Goal: Task Accomplishment & Management: Use online tool/utility

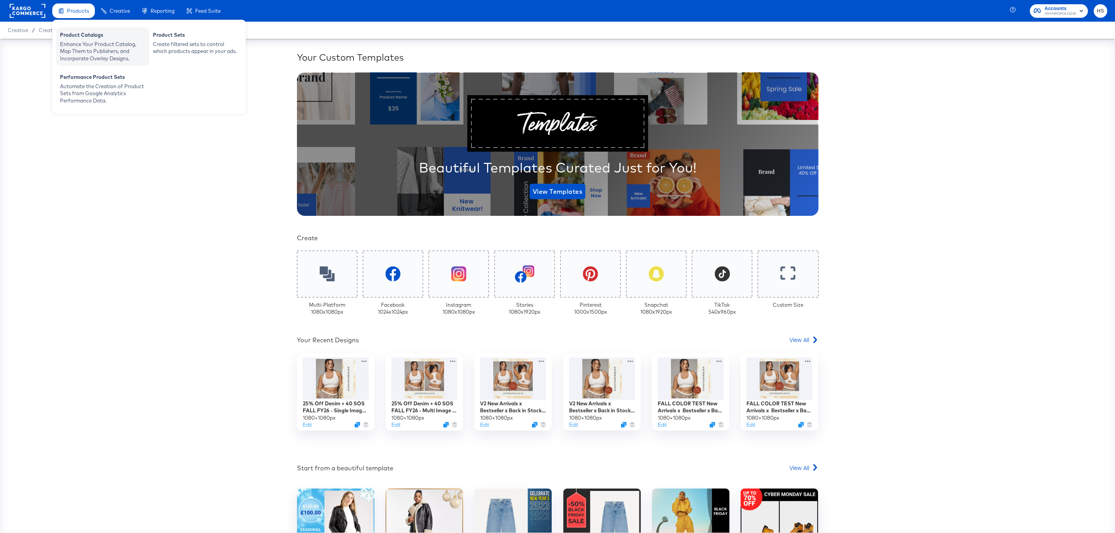
click at [95, 46] on div "Enhance Your Product Catalog, Map Them to Publishers, and Incorporate Overlay D…" at bounding box center [102, 52] width 85 height 22
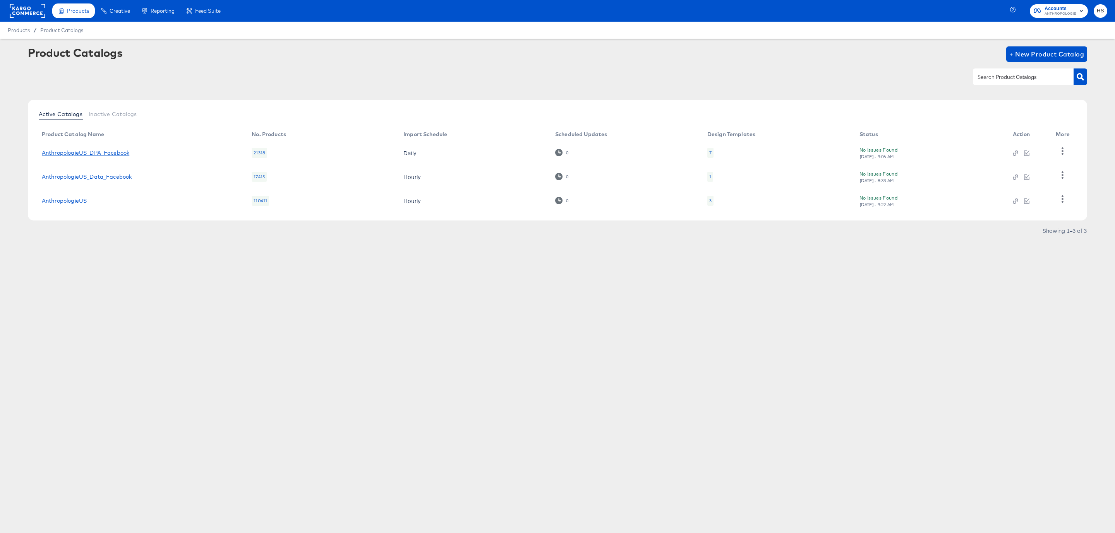
click at [111, 152] on link "AnthropologieUS_DPA_Facebook" at bounding box center [85, 153] width 87 height 6
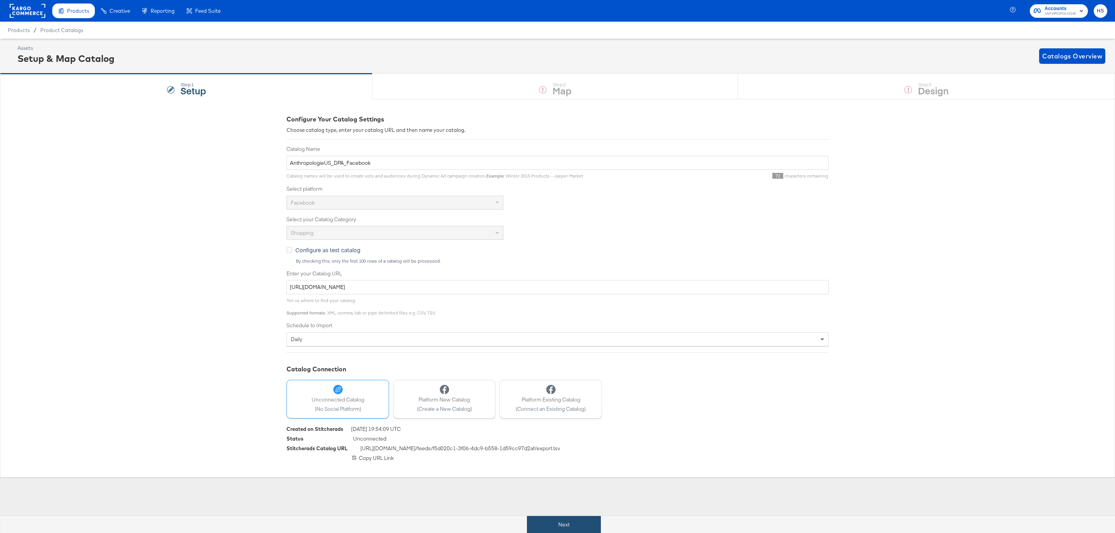
click at [574, 519] on button "Next" at bounding box center [564, 524] width 74 height 17
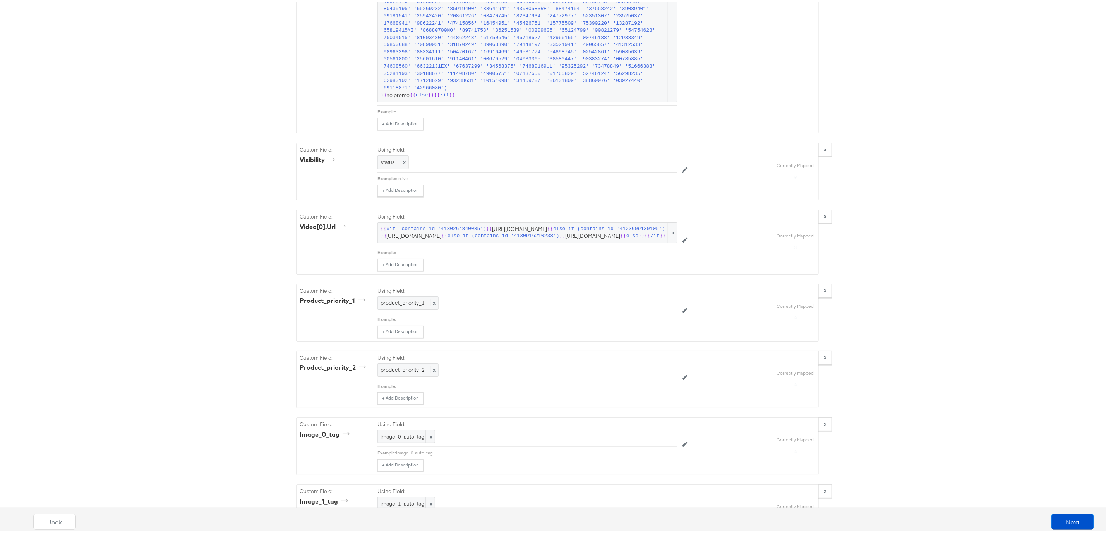
scroll to position [4751, 0]
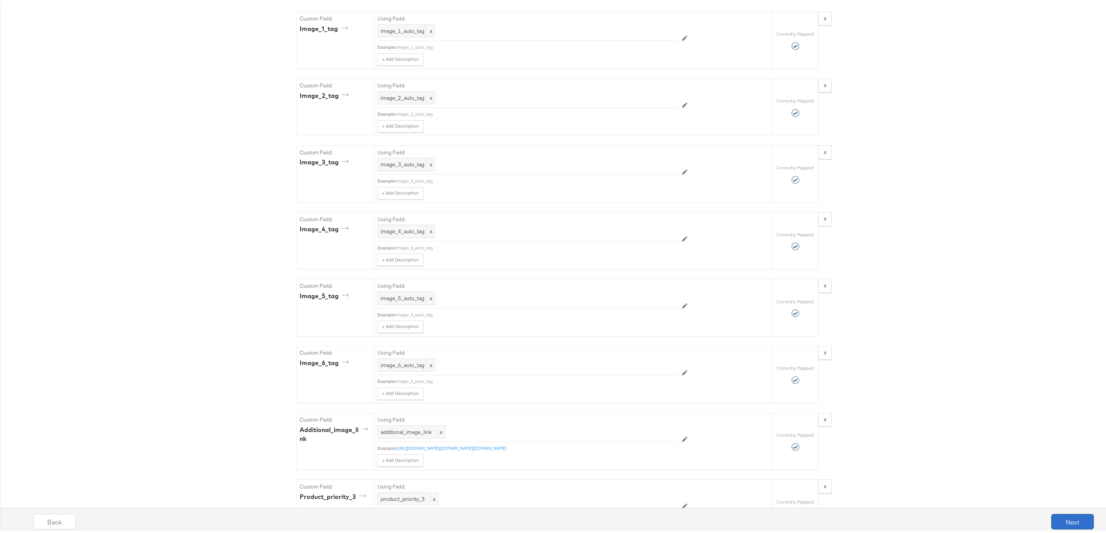
click at [1056, 523] on button "Next" at bounding box center [1072, 519] width 43 height 15
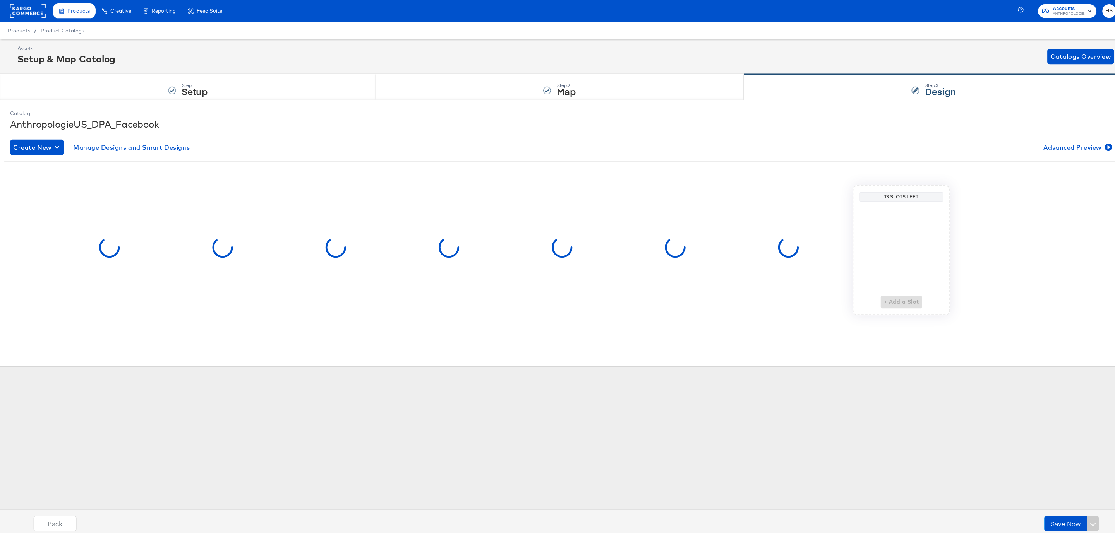
scroll to position [0, 0]
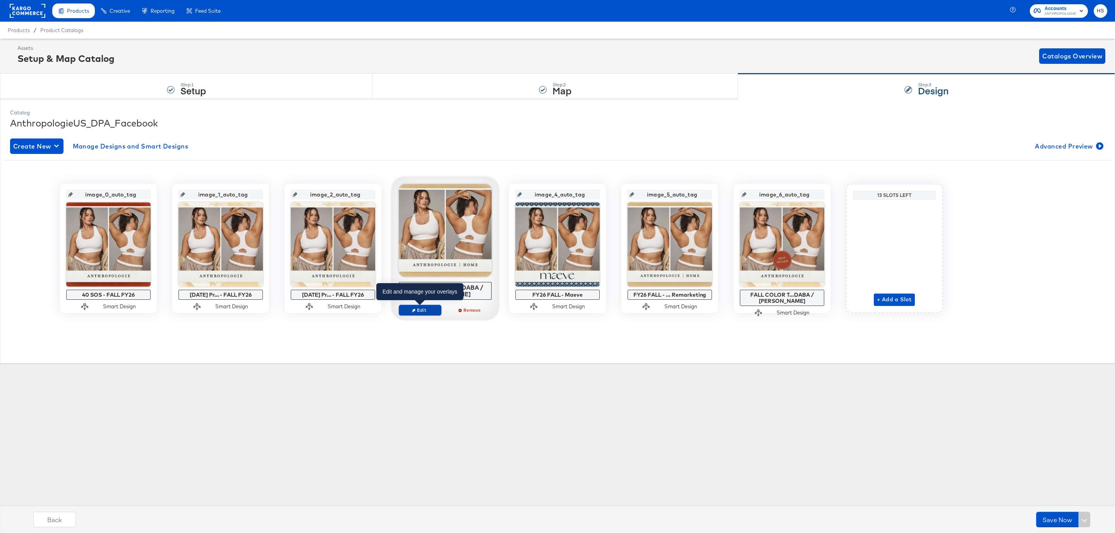
click at [426, 311] on span "Edit" at bounding box center [420, 310] width 36 height 6
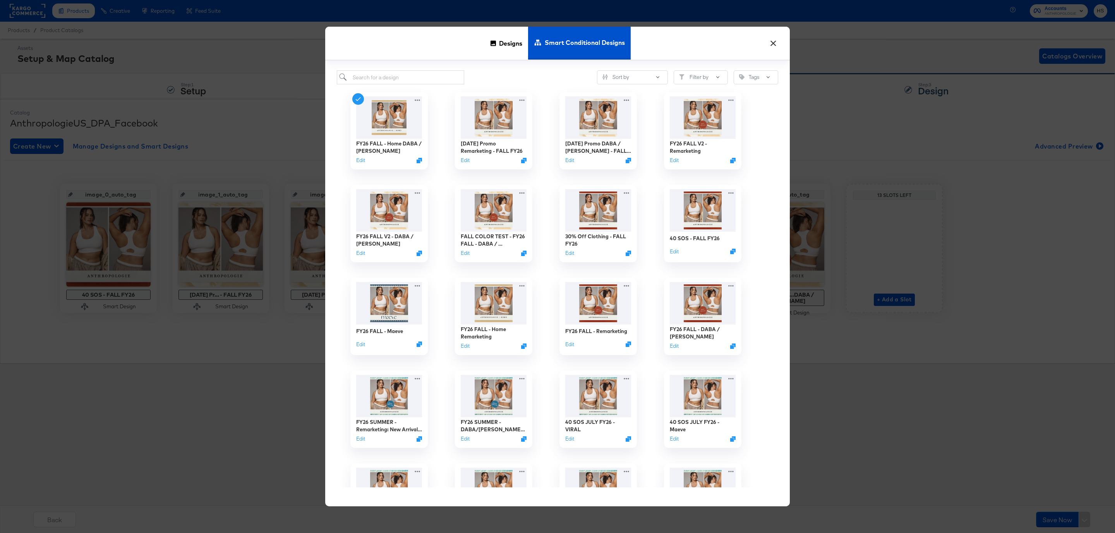
click at [774, 41] on button "×" at bounding box center [773, 41] width 14 height 14
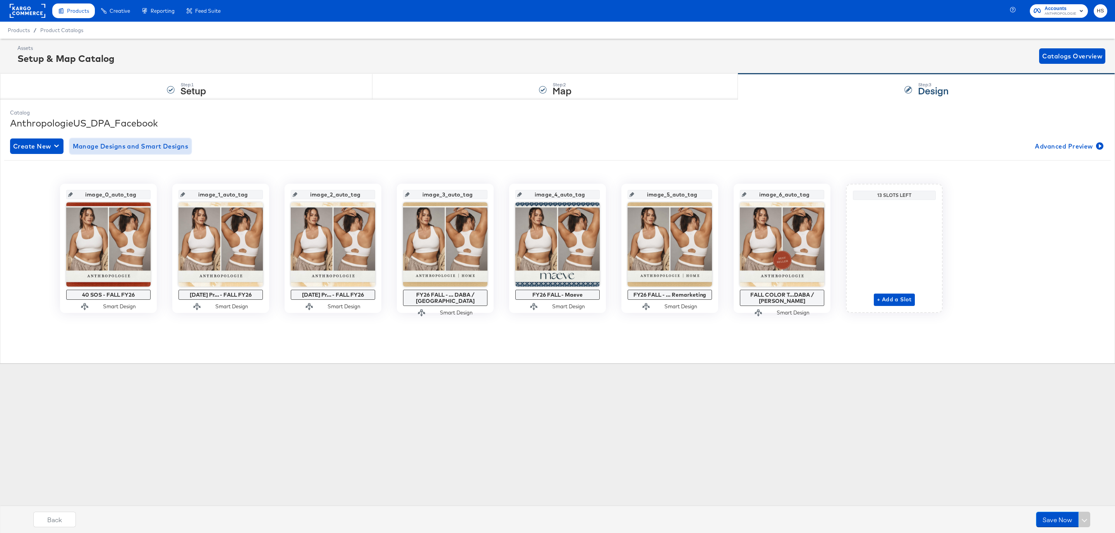
click at [143, 150] on span "Manage Designs and Smart Designs" at bounding box center [131, 146] width 116 height 11
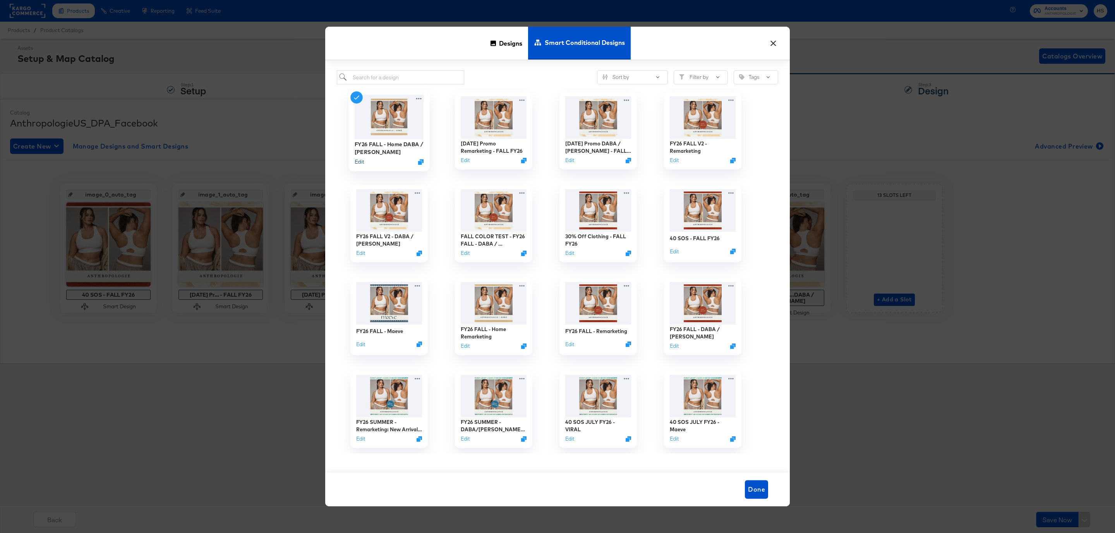
click at [357, 164] on button "Edit" at bounding box center [358, 161] width 9 height 7
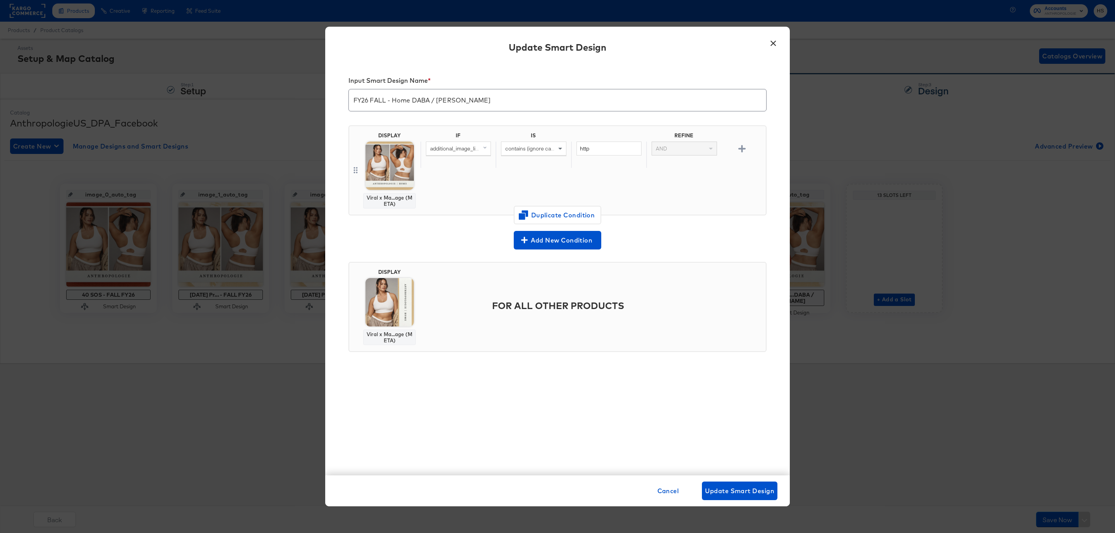
click at [770, 43] on button "×" at bounding box center [773, 41] width 14 height 14
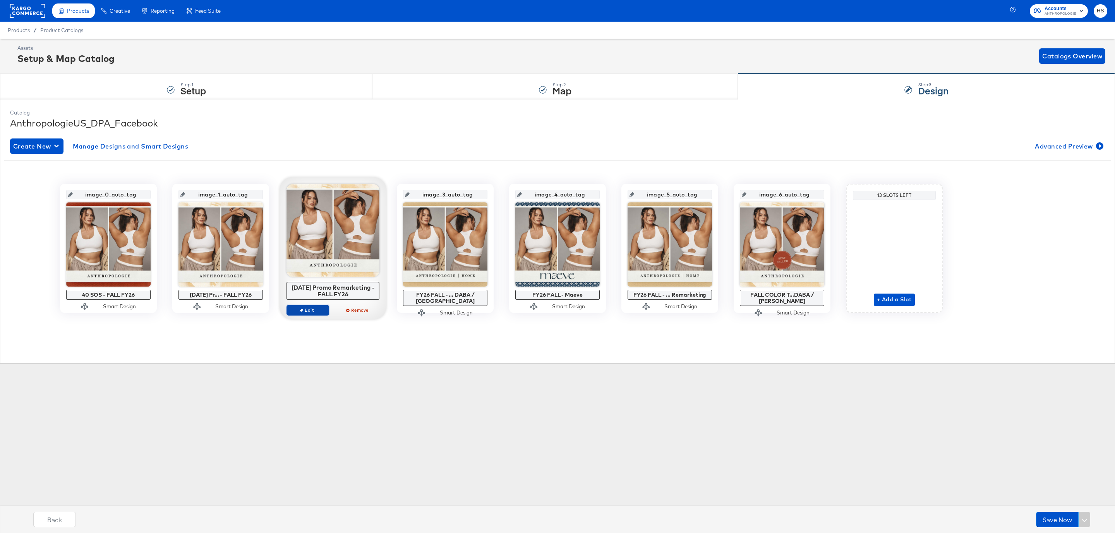
click at [311, 313] on span "Edit" at bounding box center [308, 310] width 36 height 6
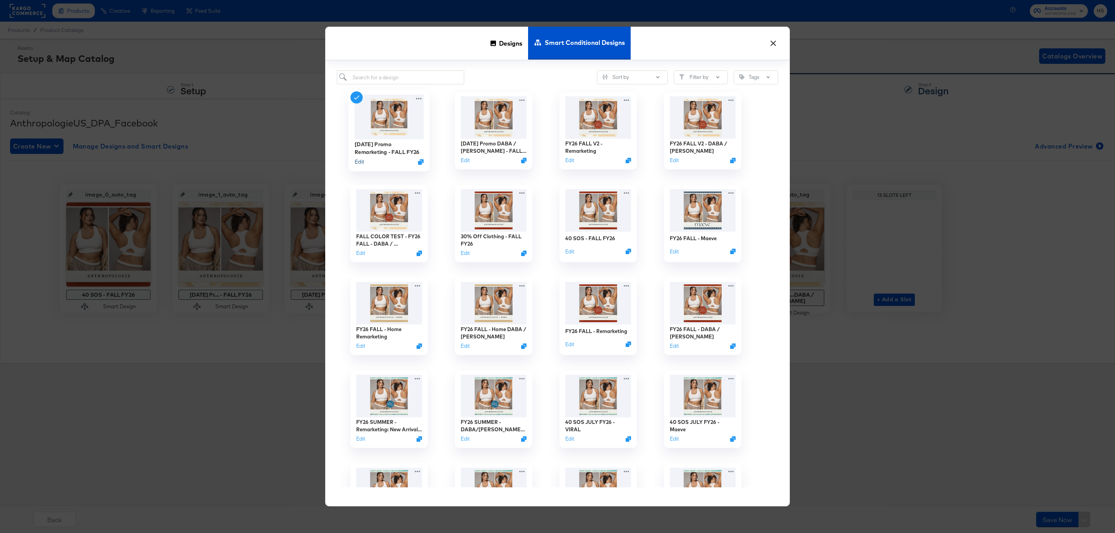
click at [360, 163] on button "Edit" at bounding box center [358, 161] width 9 height 7
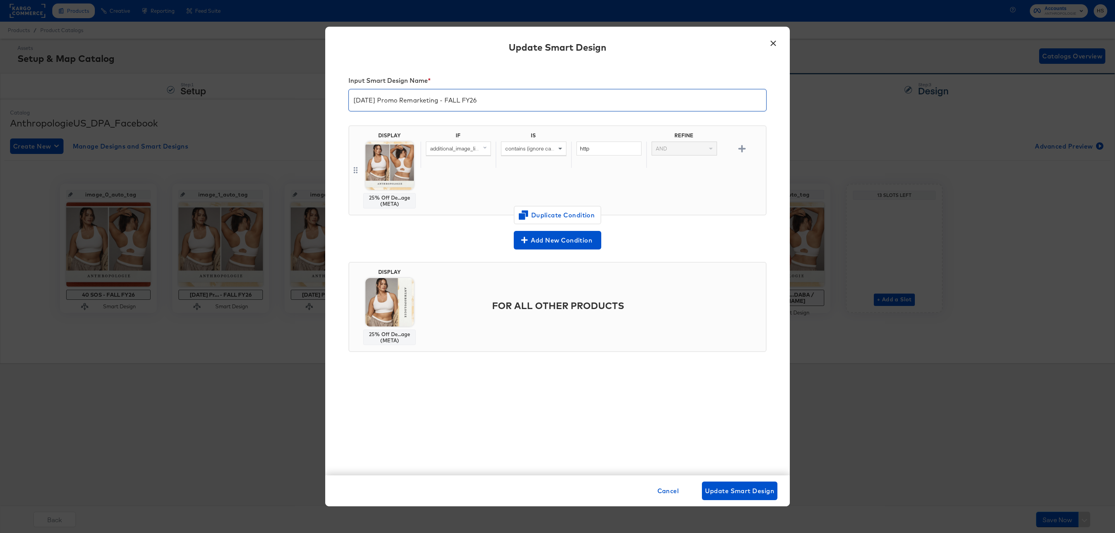
click at [425, 104] on input "[DATE] Promo Remarketing - FALL FY26" at bounding box center [557, 97] width 417 height 22
type input "[DATE] Promo - FALL FY26"
click at [748, 498] on button "Update Smart Design" at bounding box center [739, 491] width 75 height 19
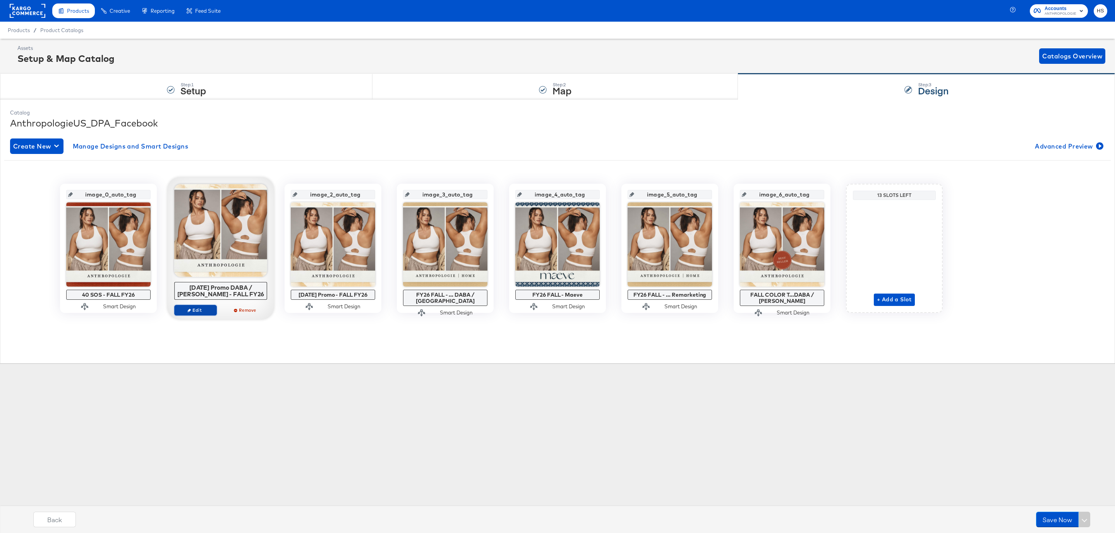
click at [200, 307] on button "Edit" at bounding box center [195, 310] width 43 height 11
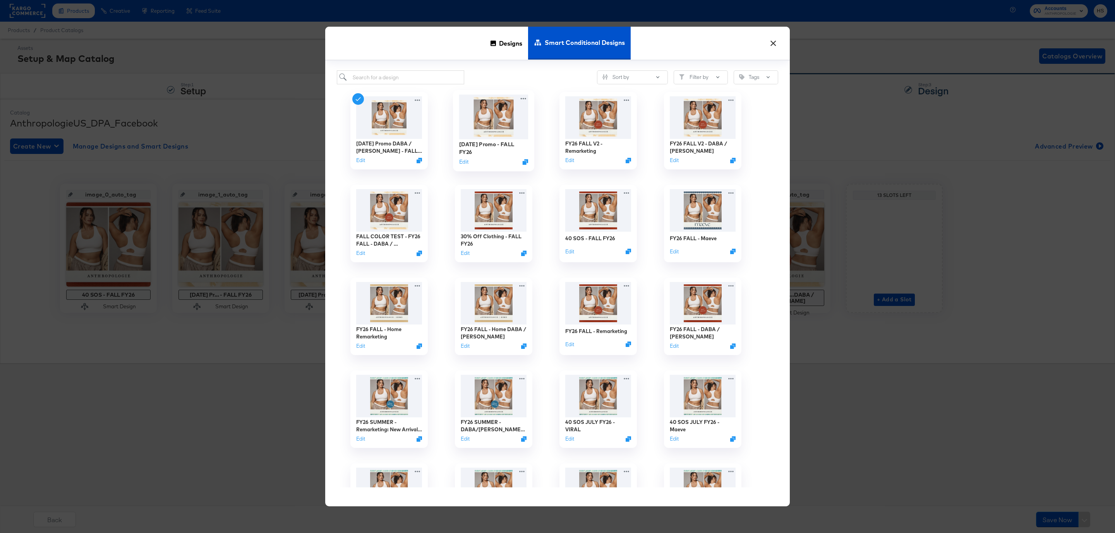
click at [481, 110] on img at bounding box center [493, 117] width 69 height 45
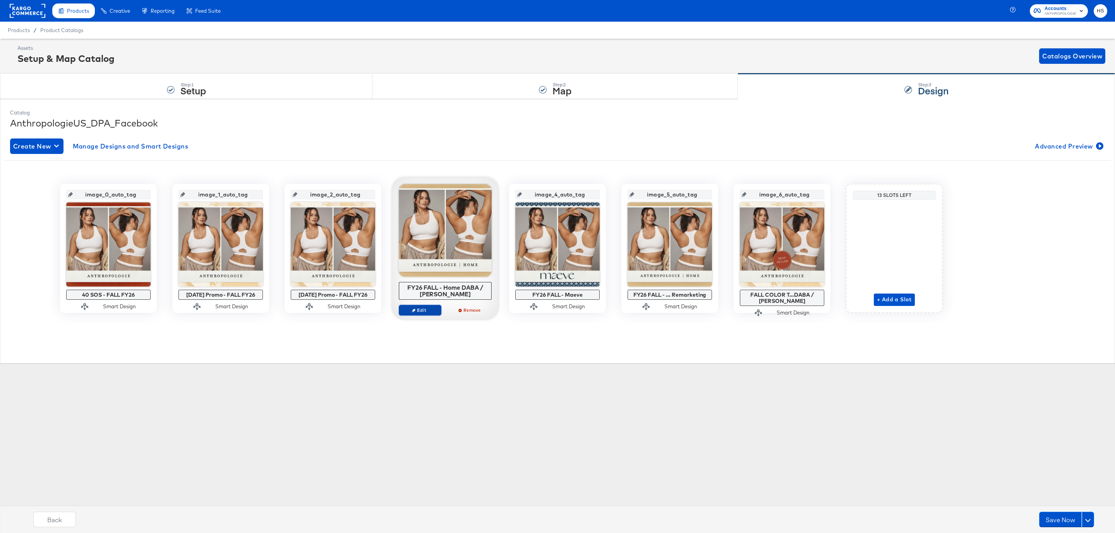
click at [428, 309] on span "Edit" at bounding box center [420, 310] width 36 height 6
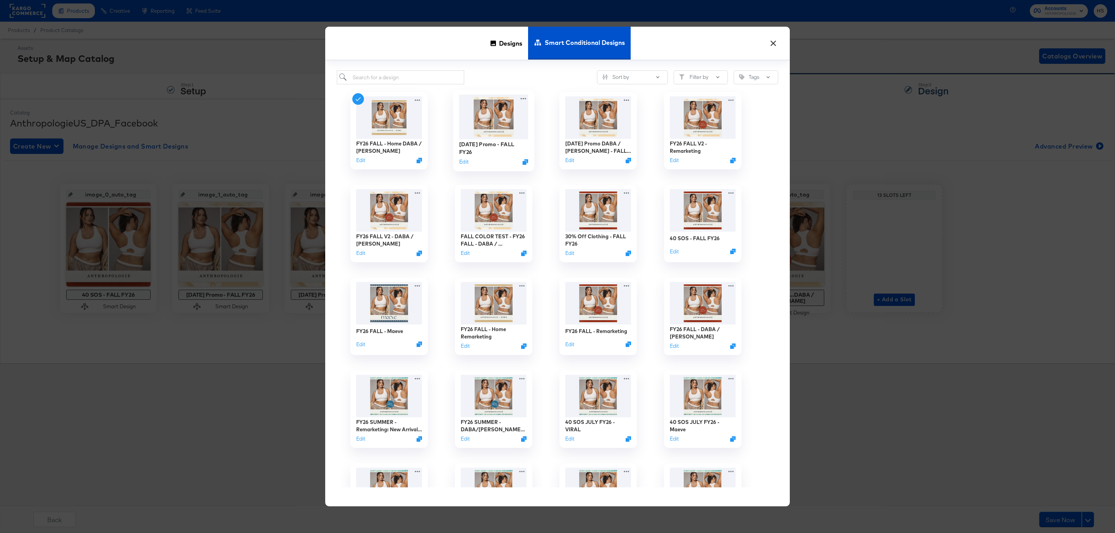
click at [487, 110] on img at bounding box center [493, 117] width 69 height 45
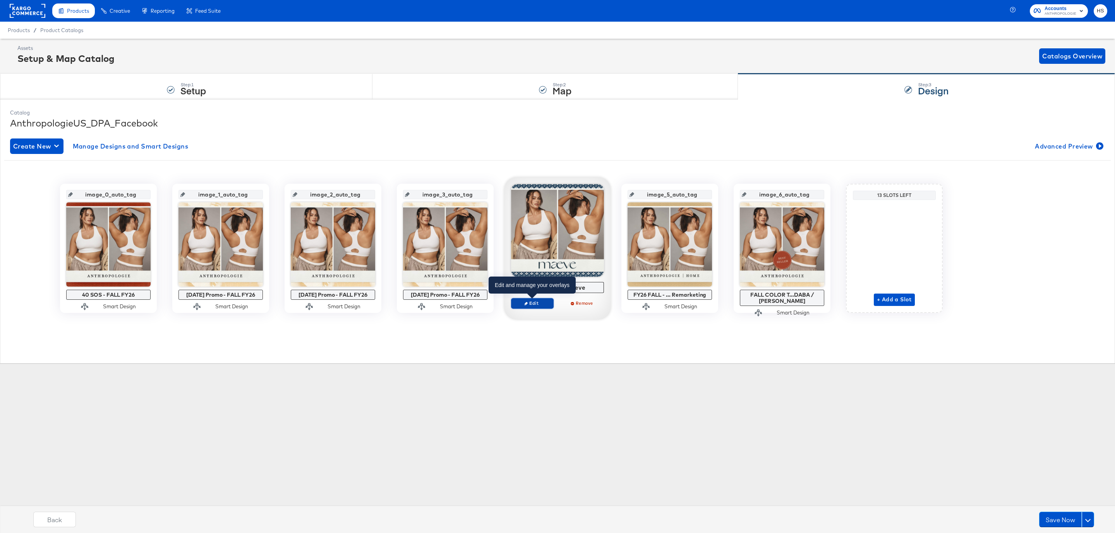
click at [531, 306] on span "Edit" at bounding box center [532, 303] width 36 height 6
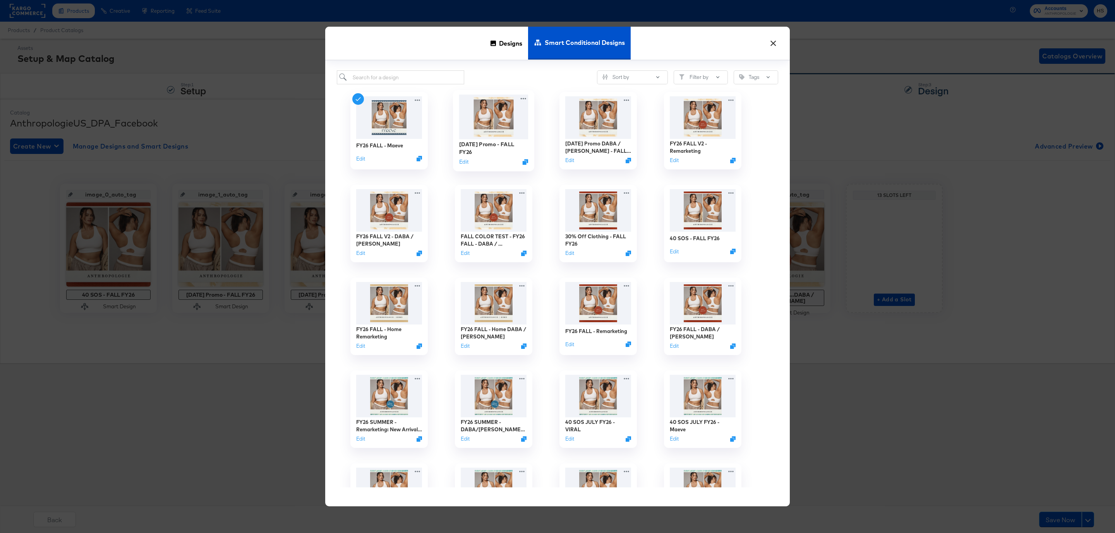
click at [510, 120] on img at bounding box center [493, 117] width 69 height 45
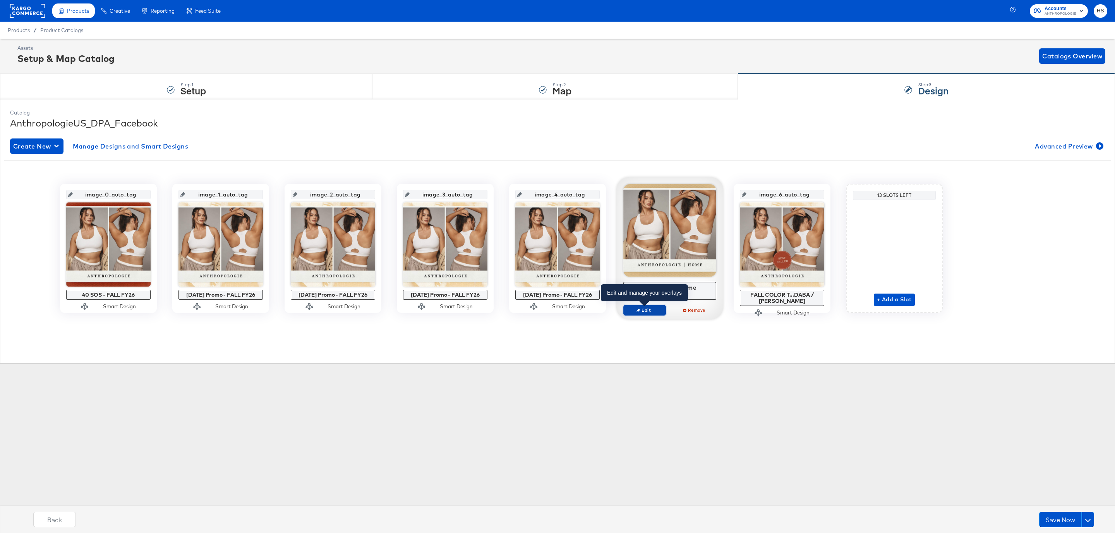
click at [652, 310] on span "Edit" at bounding box center [645, 310] width 36 height 6
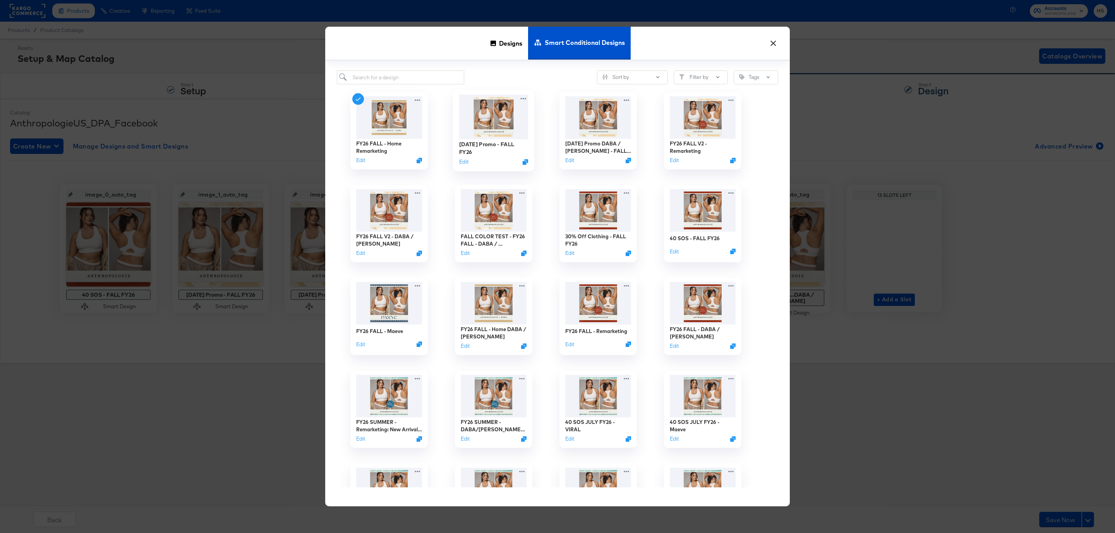
click at [490, 121] on img at bounding box center [493, 117] width 69 height 45
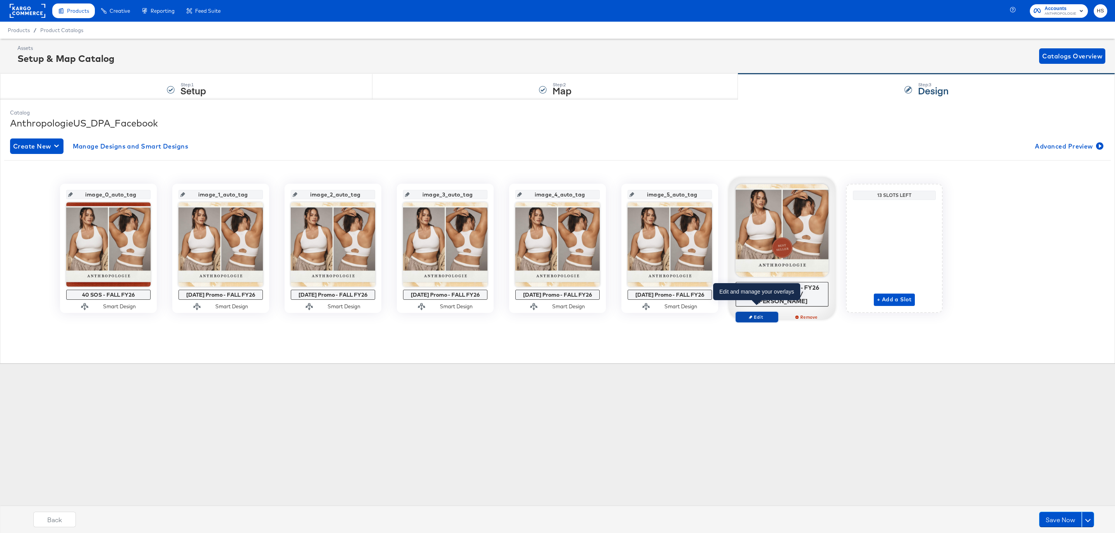
click at [765, 314] on span "Edit" at bounding box center [757, 317] width 36 height 6
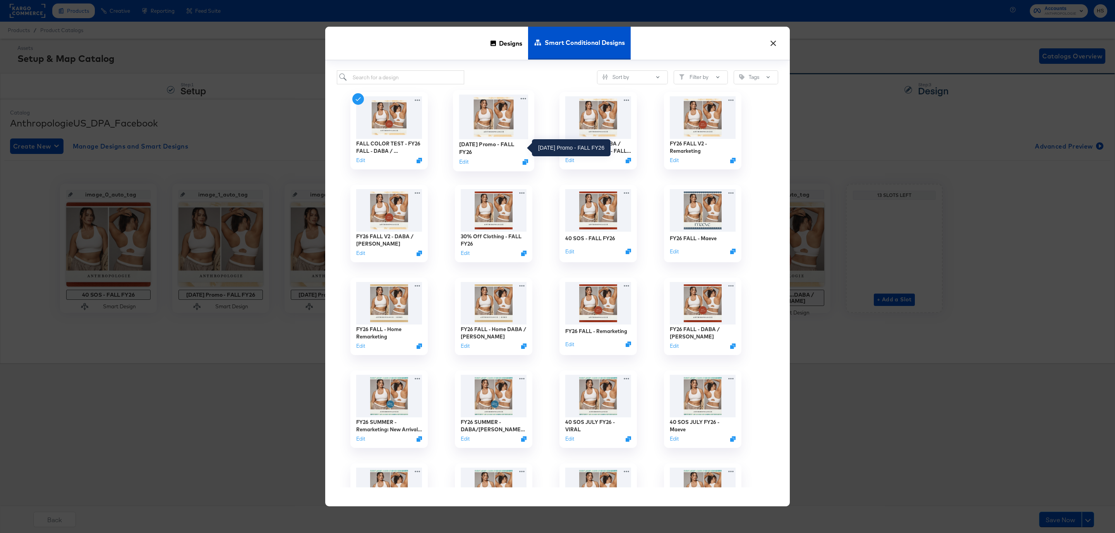
click at [500, 149] on div "[DATE] Promo - FALL FY26" at bounding box center [493, 148] width 69 height 15
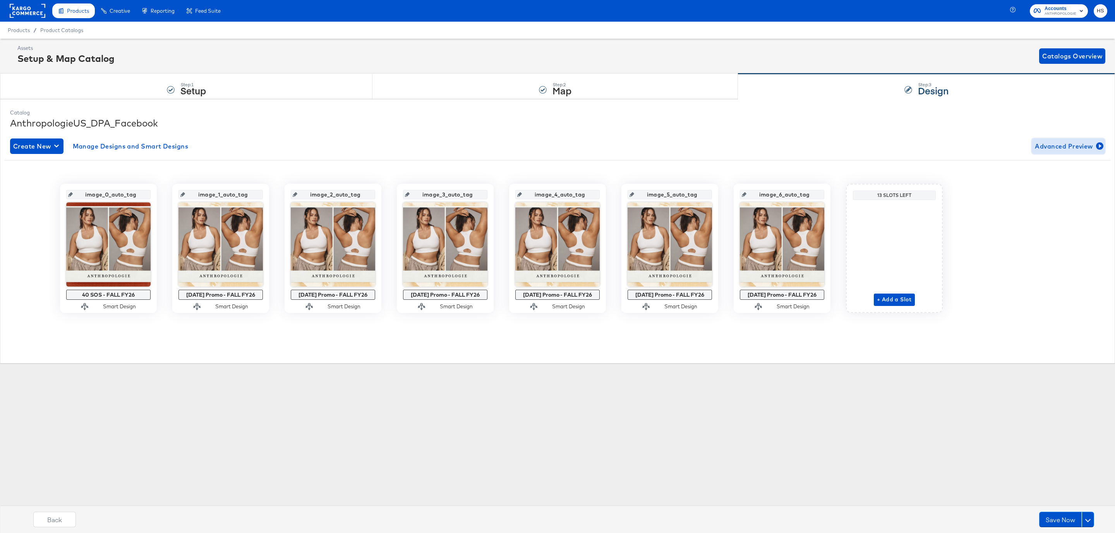
click at [1043, 151] on span "Advanced Preview" at bounding box center [1067, 146] width 67 height 11
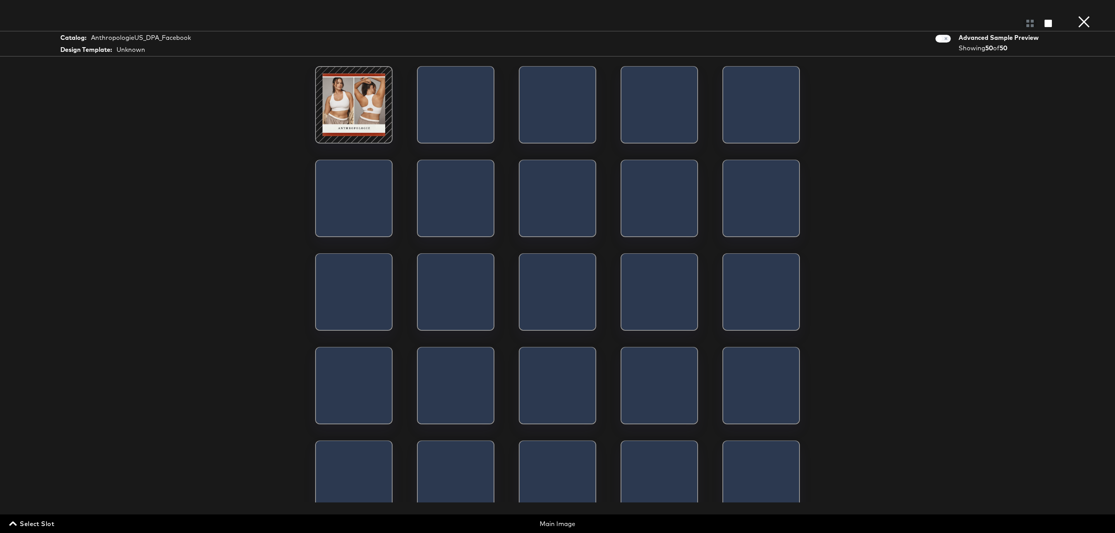
click at [1085, 15] on button "×" at bounding box center [1083, 7] width 15 height 15
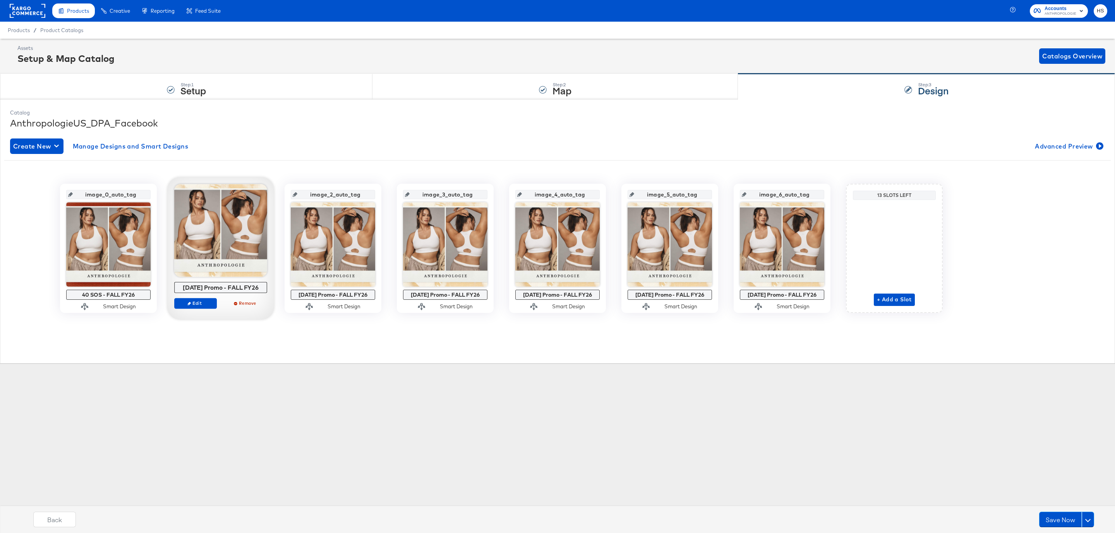
click at [222, 226] on div at bounding box center [220, 230] width 93 height 93
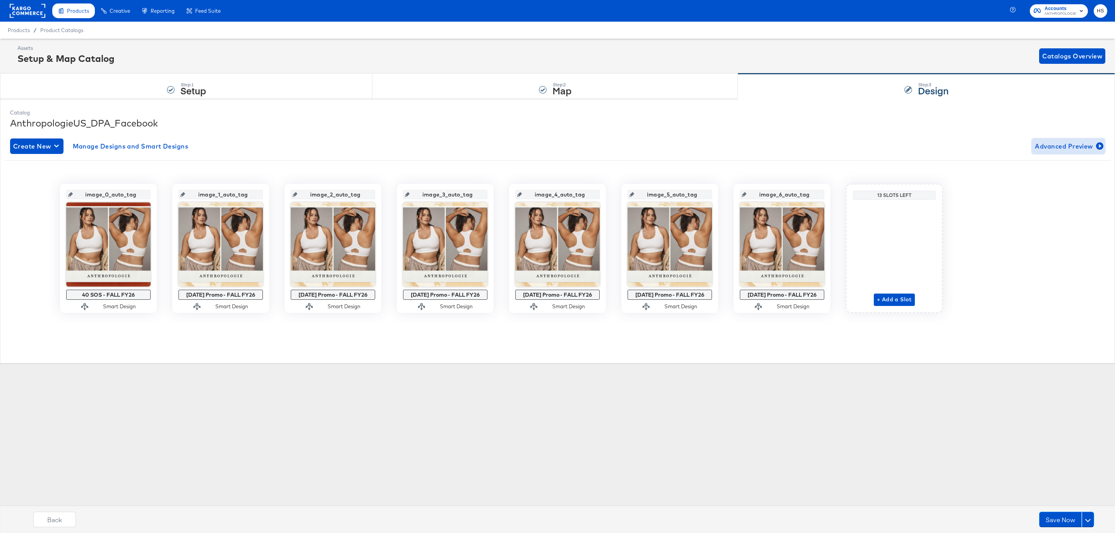
click at [1047, 148] on span "Advanced Preview" at bounding box center [1067, 146] width 67 height 11
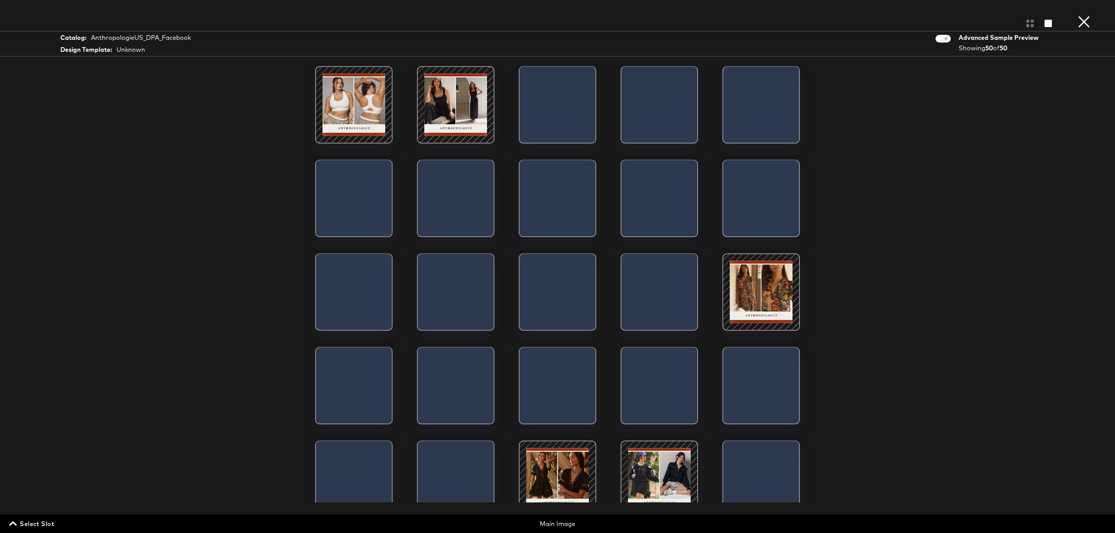
click at [1085, 15] on button "×" at bounding box center [1083, 7] width 15 height 15
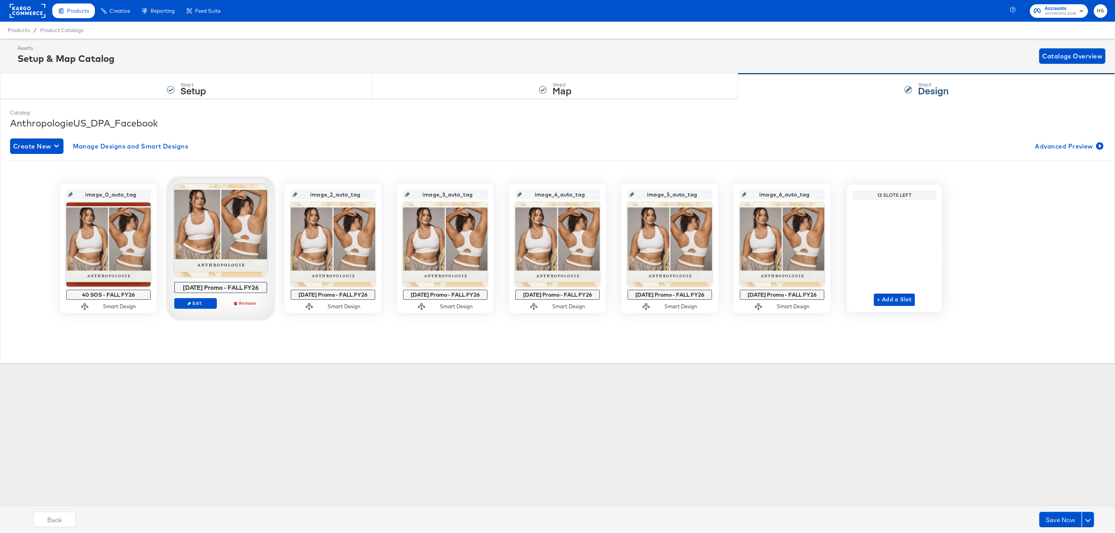
click at [243, 247] on div at bounding box center [220, 230] width 93 height 93
click at [202, 305] on span "Edit" at bounding box center [196, 303] width 36 height 6
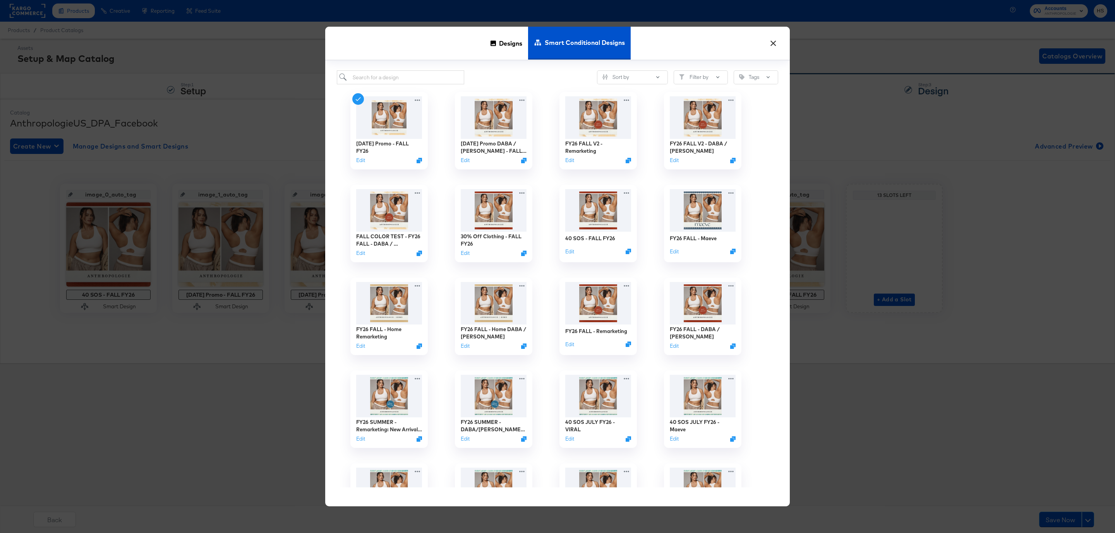
click at [868, 318] on div "× Designs Smart Conditional Designs Sort by Filter by Tags [DATE] Promo - FALL …" at bounding box center [557, 266] width 1115 height 533
click at [776, 43] on button "×" at bounding box center [773, 41] width 14 height 14
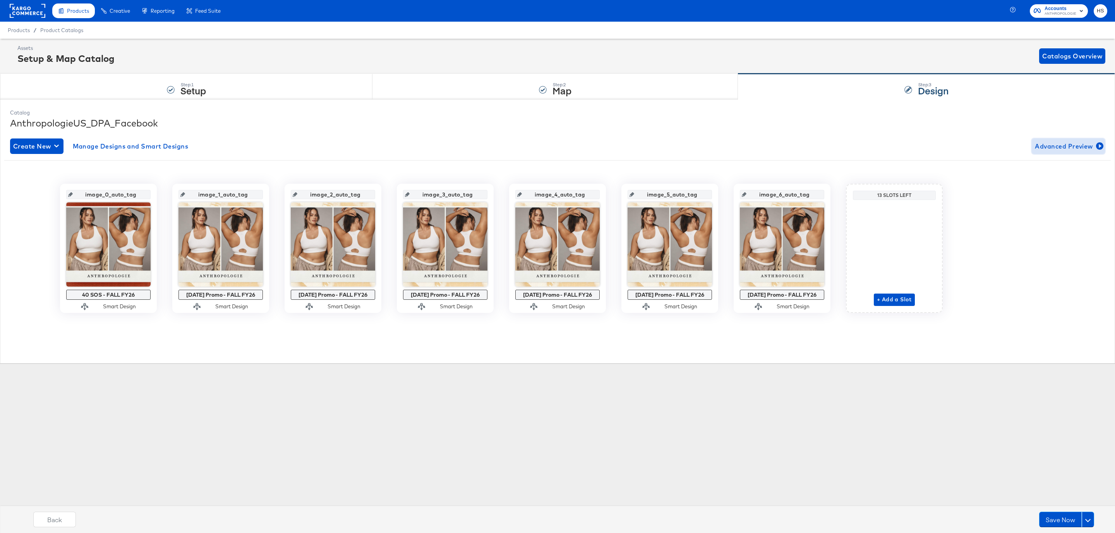
click at [1060, 146] on span "Advanced Preview" at bounding box center [1067, 146] width 67 height 11
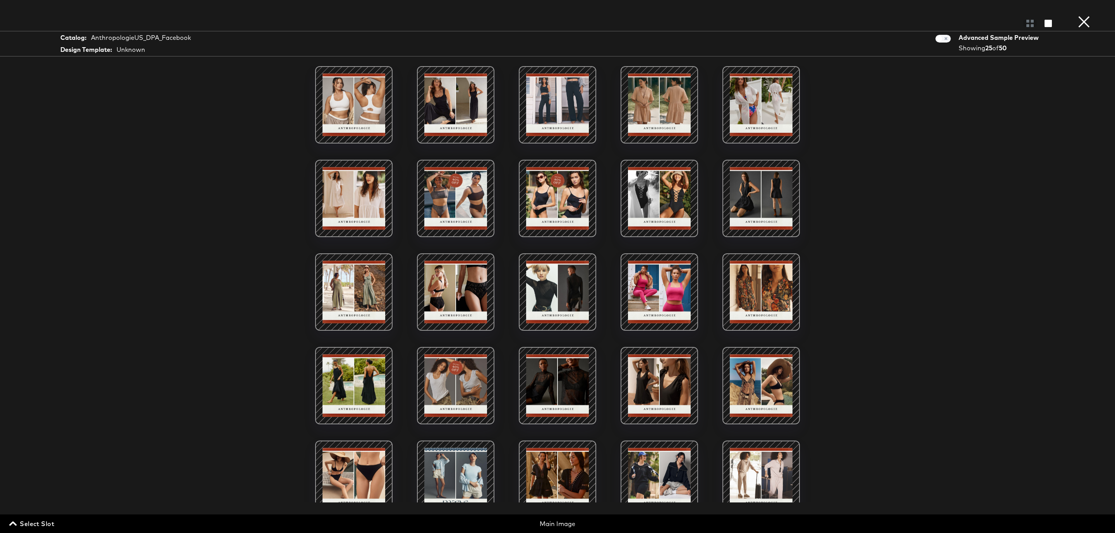
click at [1082, 15] on button "×" at bounding box center [1083, 7] width 15 height 15
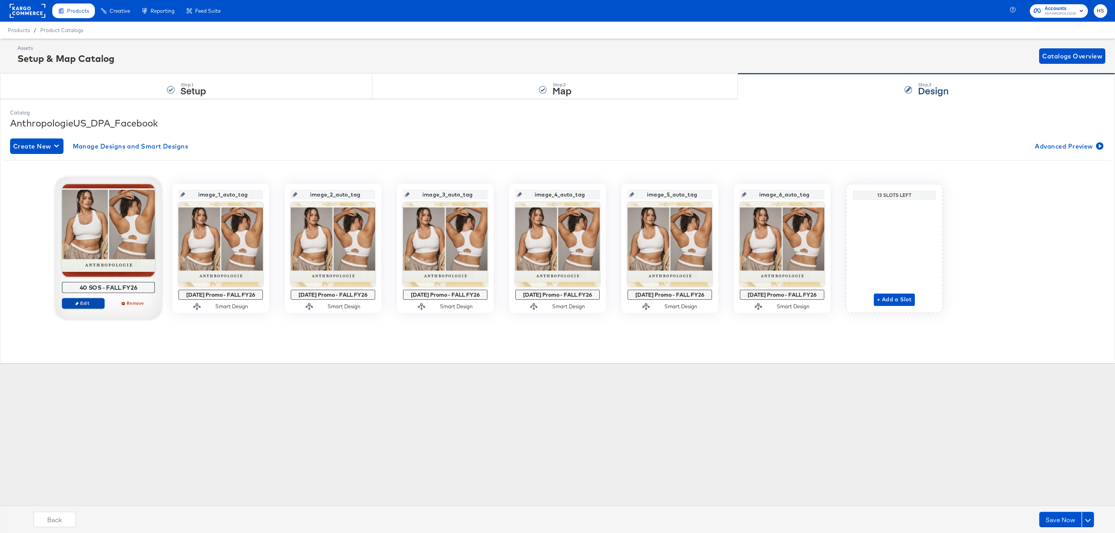
click at [85, 303] on span "Edit" at bounding box center [83, 303] width 36 height 6
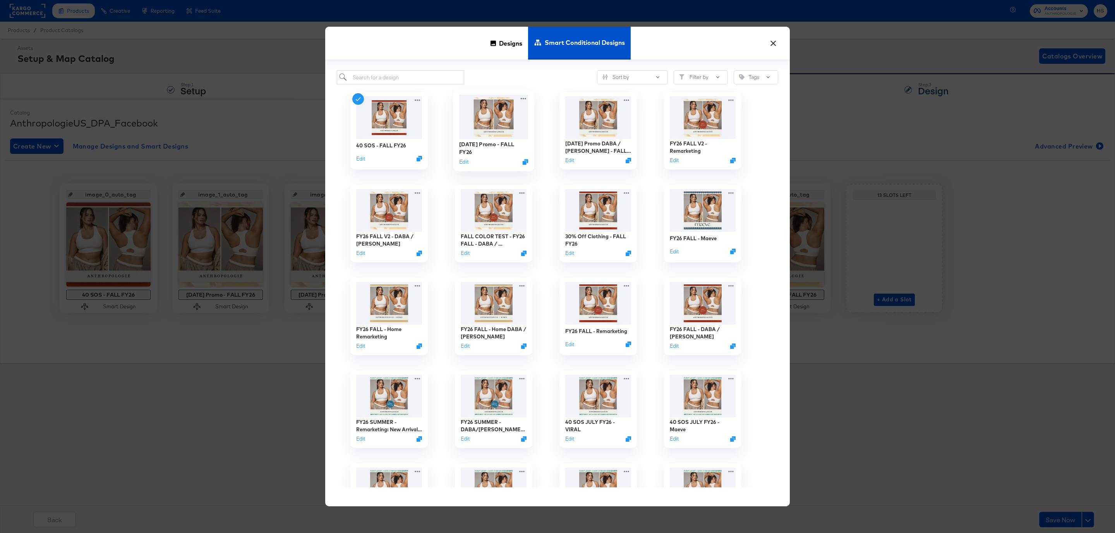
click at [478, 115] on img at bounding box center [493, 117] width 69 height 45
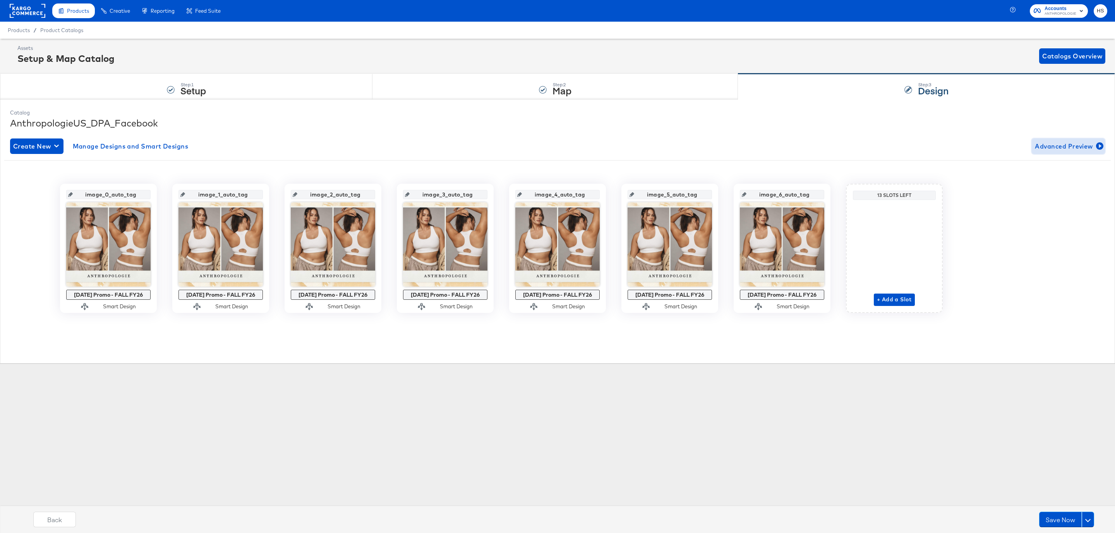
click at [1061, 143] on span "Advanced Preview" at bounding box center [1067, 146] width 67 height 11
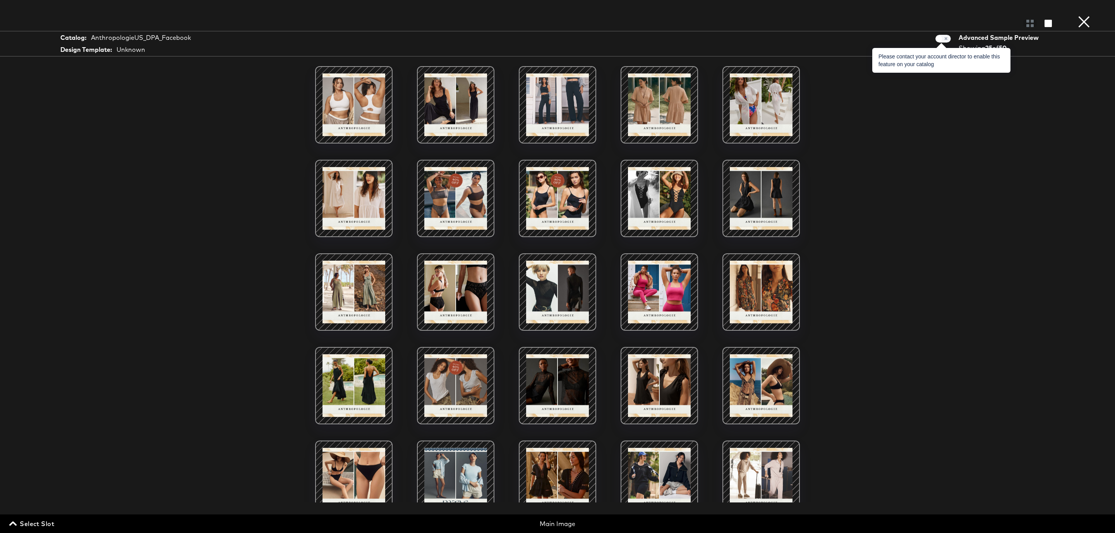
click at [943, 41] on span at bounding box center [942, 39] width 15 height 8
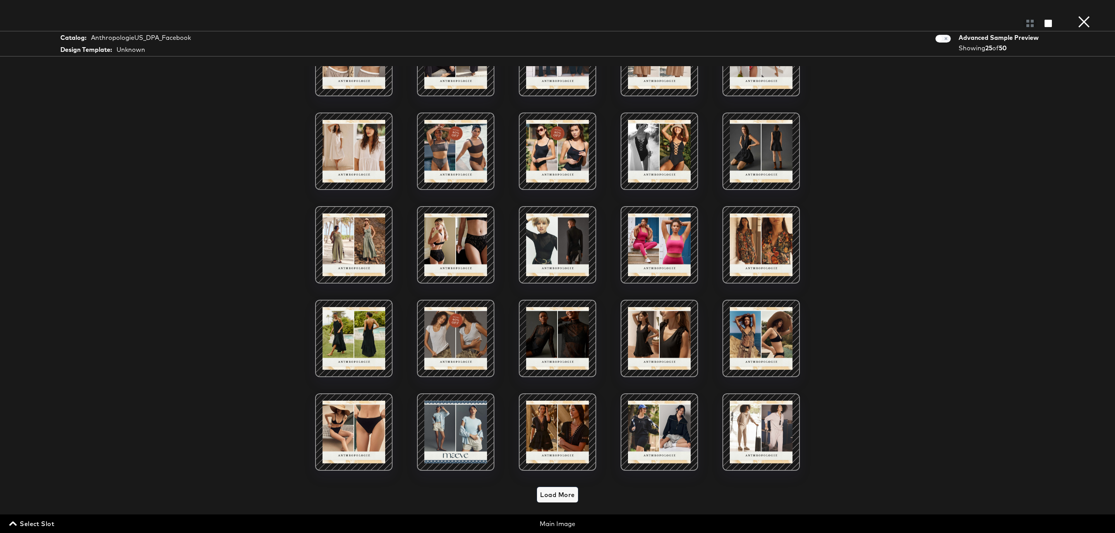
click at [552, 490] on span "Load More" at bounding box center [557, 495] width 34 height 11
click at [551, 490] on span "Load More" at bounding box center [557, 495] width 34 height 11
click at [943, 40] on span at bounding box center [942, 39] width 15 height 8
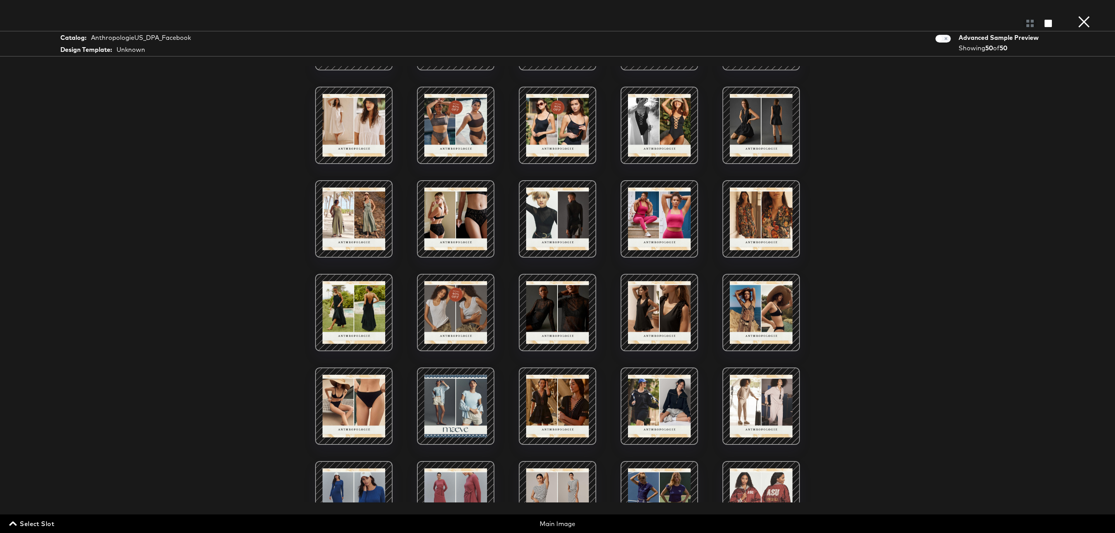
scroll to position [0, 0]
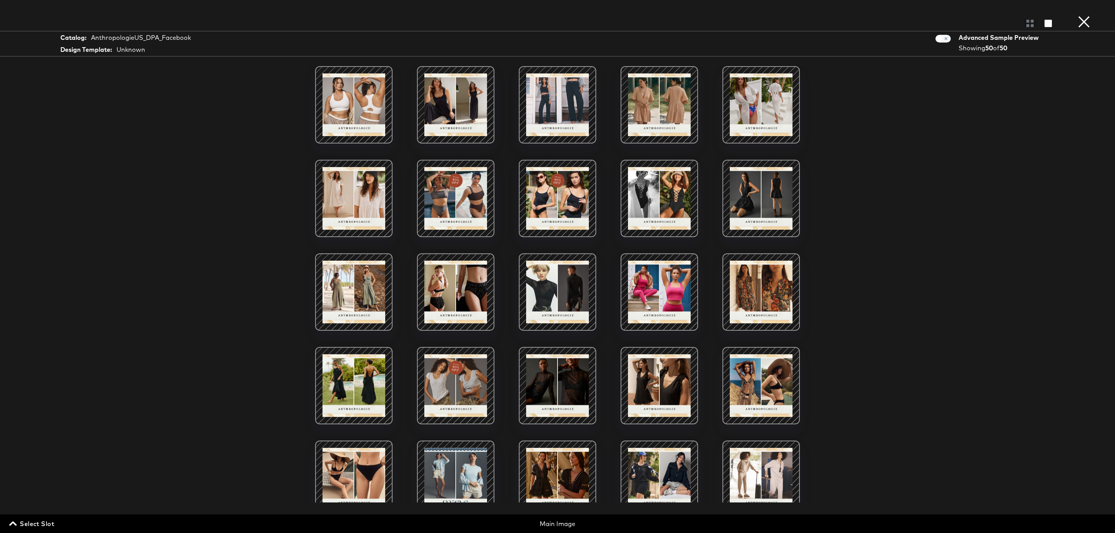
click at [1085, 15] on button "×" at bounding box center [1083, 7] width 15 height 15
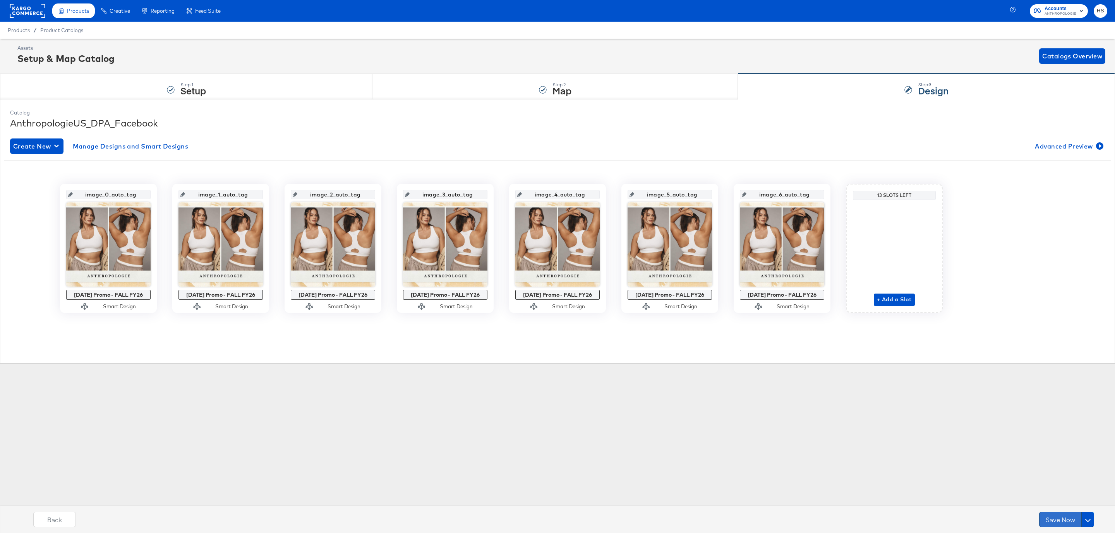
click at [1065, 520] on button "Save Now" at bounding box center [1060, 519] width 43 height 15
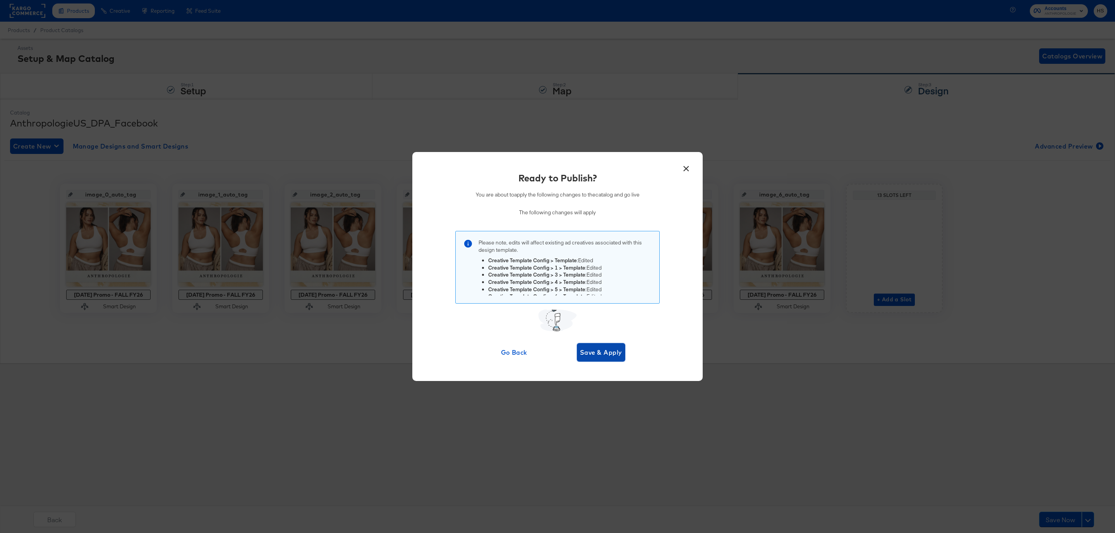
click at [609, 357] on span "Save & Apply" at bounding box center [601, 352] width 42 height 11
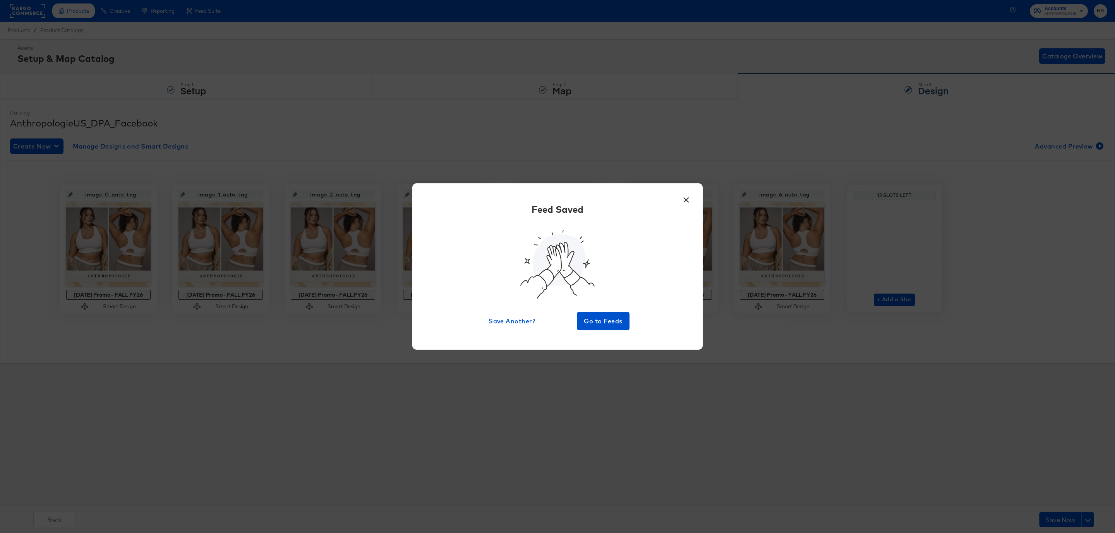
click at [691, 194] on button "×" at bounding box center [686, 198] width 14 height 14
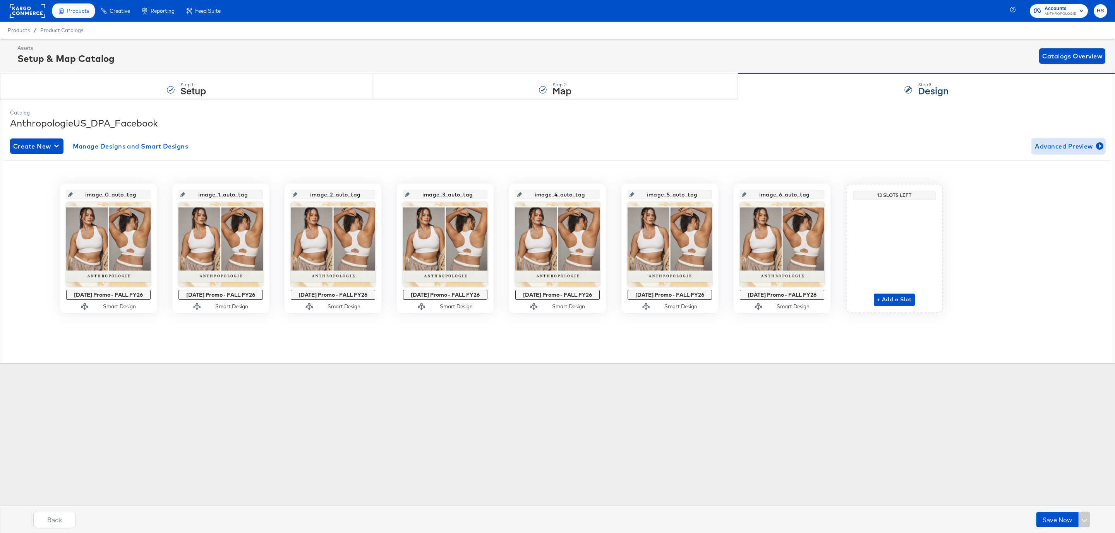
click at [1082, 148] on span "Advanced Preview" at bounding box center [1067, 146] width 67 height 11
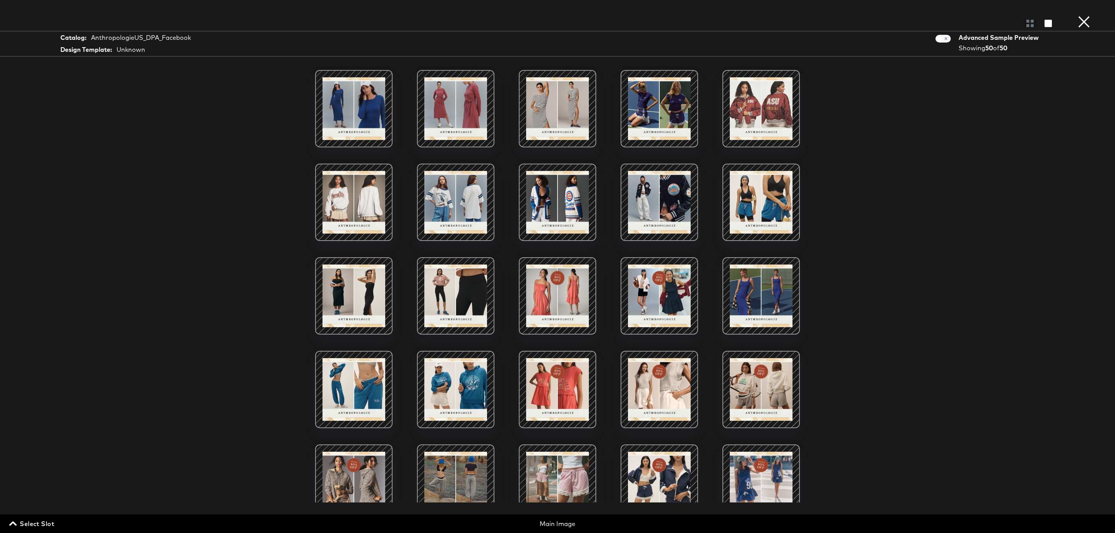
scroll to position [465, 0]
click at [1080, 15] on button "×" at bounding box center [1083, 7] width 15 height 15
